Goal: Use online tool/utility: Utilize a website feature to perform a specific function

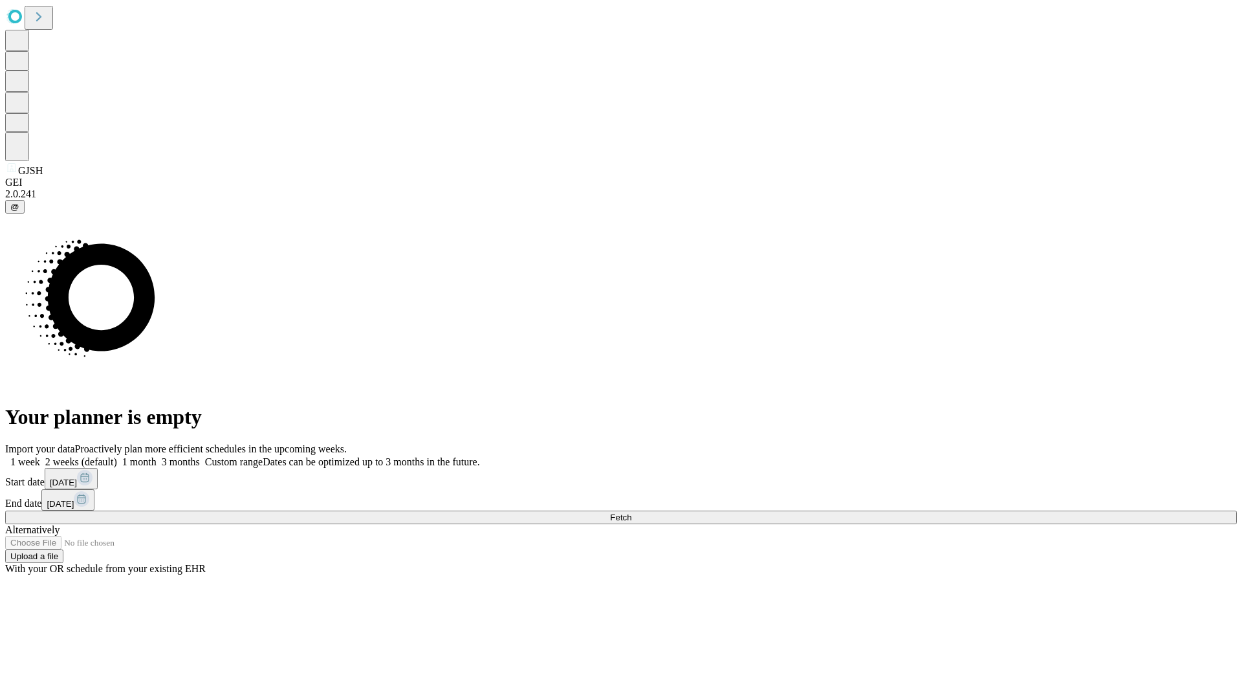
click at [631, 512] on span "Fetch" at bounding box center [620, 517] width 21 height 10
